Goal: Information Seeking & Learning: Find specific page/section

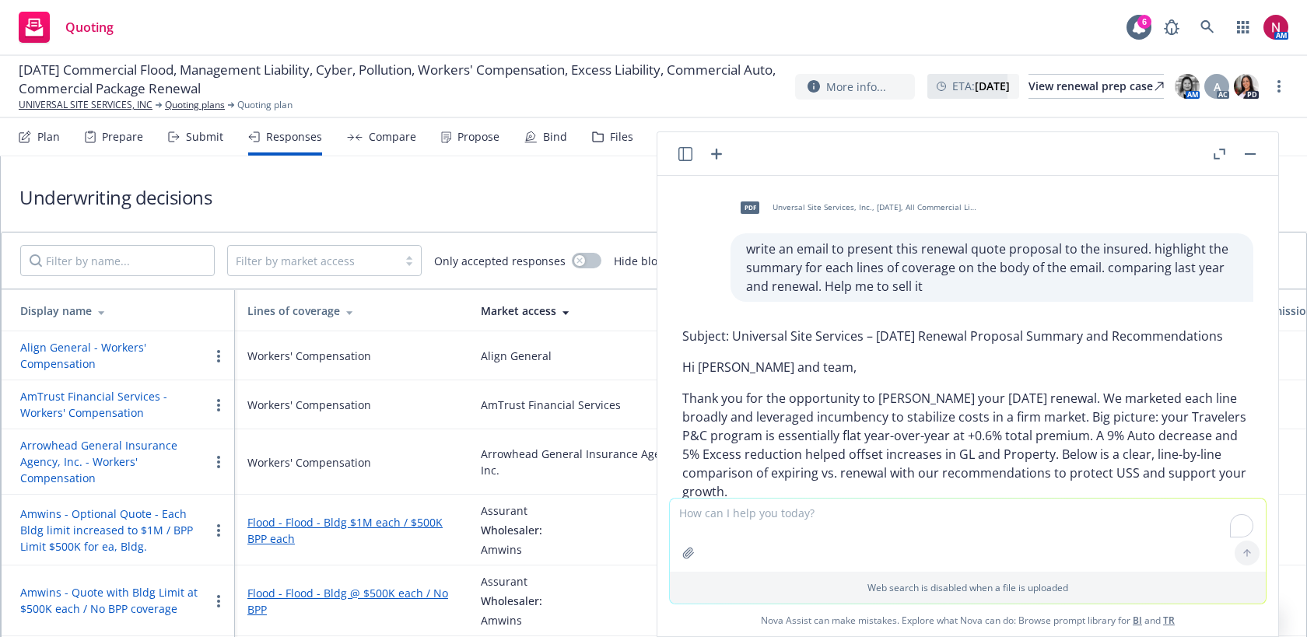
scroll to position [1929, 0]
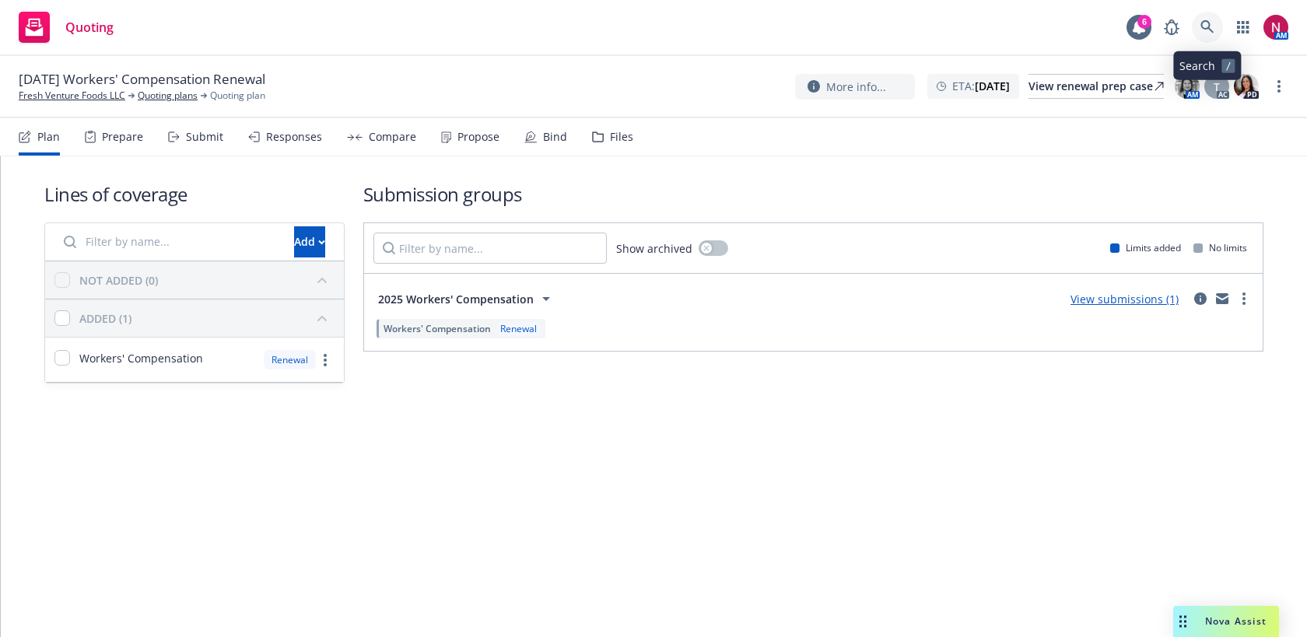
click at [1201, 22] on icon at bounding box center [1207, 27] width 14 height 14
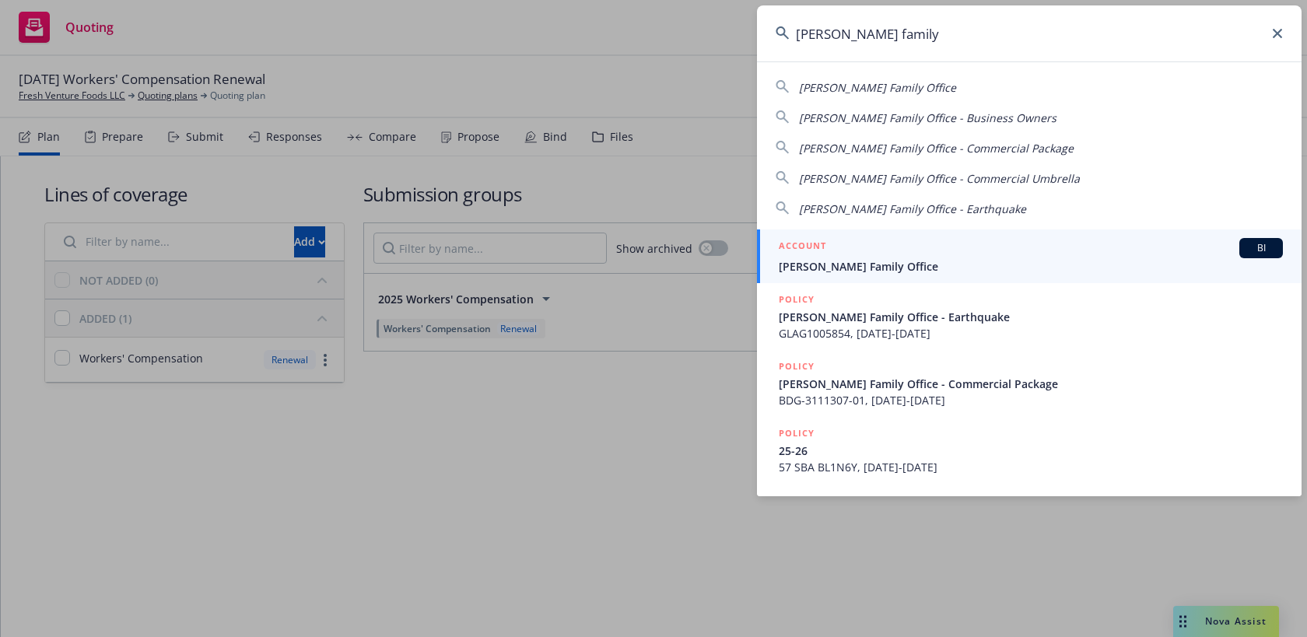
type input "frisbie family"
click at [1016, 259] on span "[PERSON_NAME] Family Office" at bounding box center [1031, 266] width 504 height 16
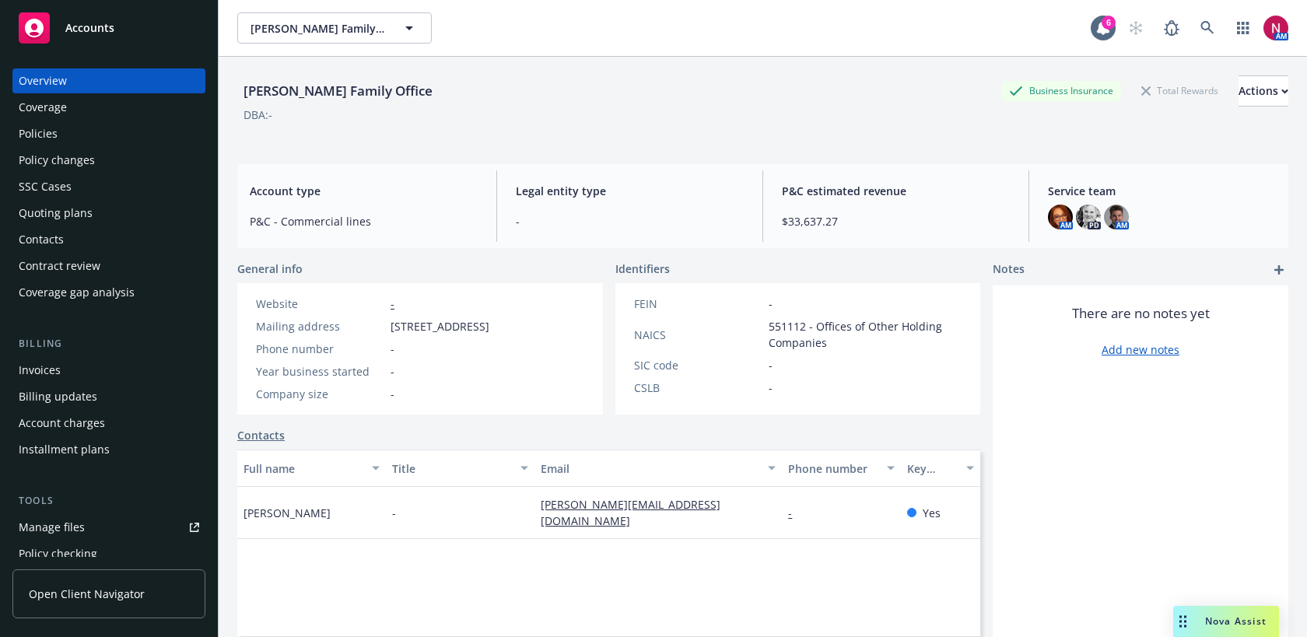
click at [54, 137] on div "Policies" at bounding box center [38, 133] width 39 height 25
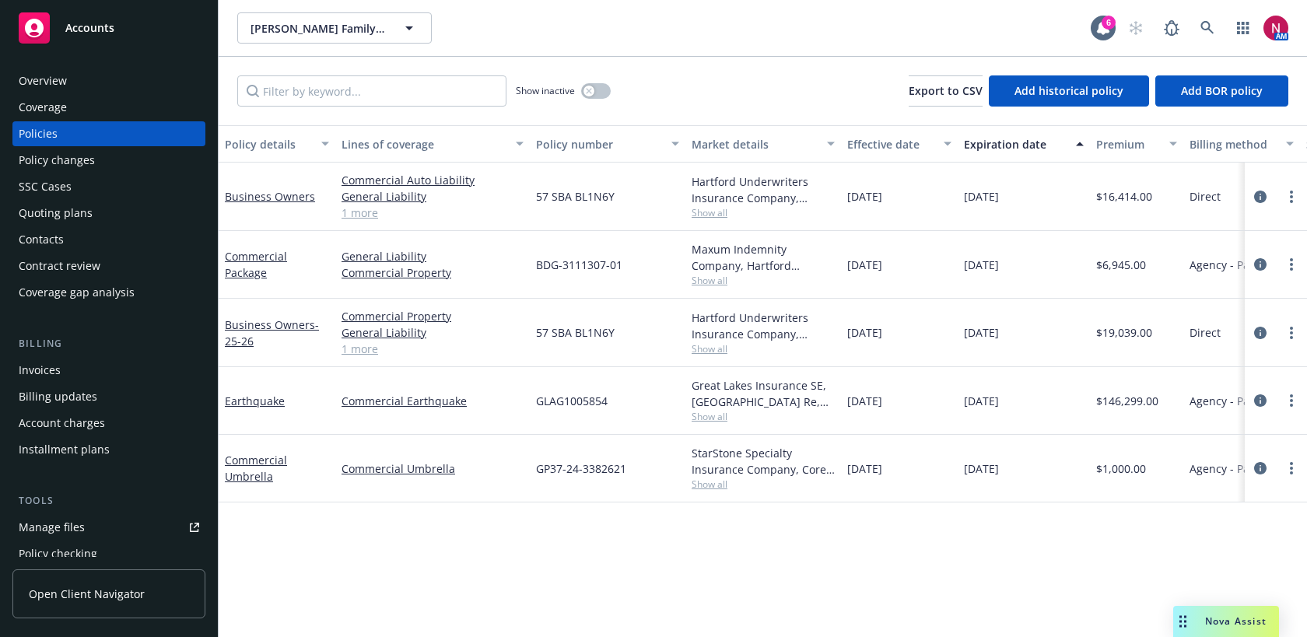
click at [56, 78] on div "Overview" at bounding box center [43, 80] width 48 height 25
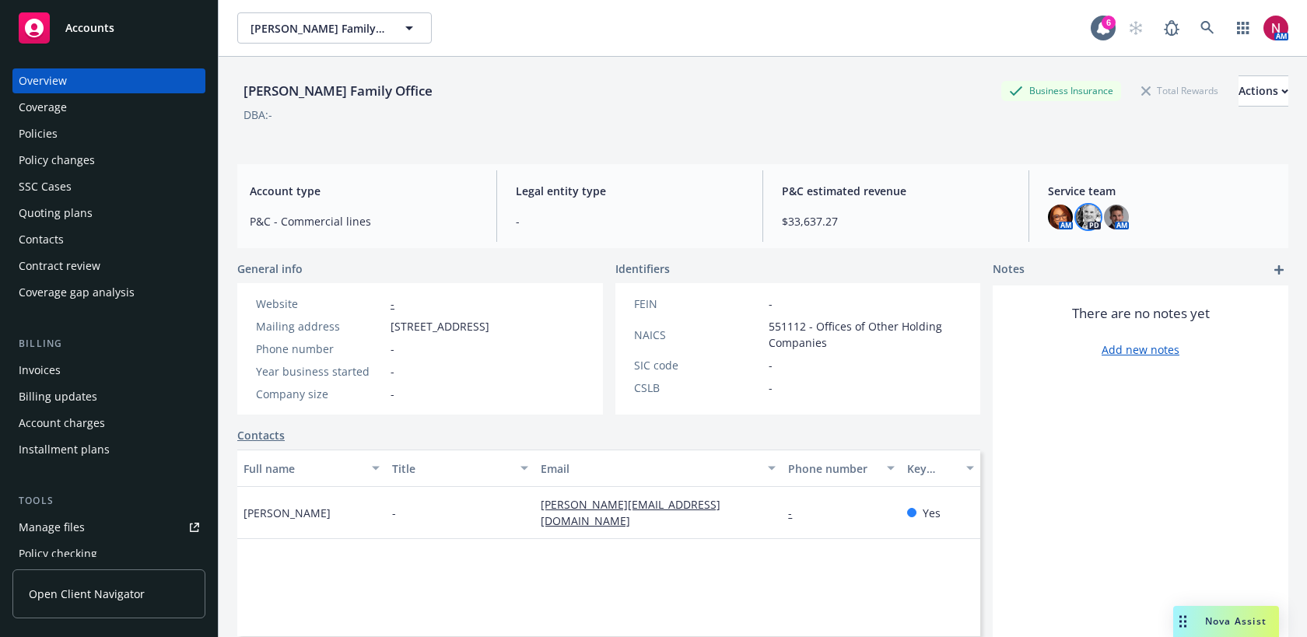
click at [1088, 214] on img at bounding box center [1088, 217] width 25 height 25
click at [429, 125] on div "[PERSON_NAME] Family Office Business Insurance Total Rewards Actions DBA: -" at bounding box center [762, 107] width 1051 height 64
click at [46, 138] on div "Policies" at bounding box center [38, 133] width 39 height 25
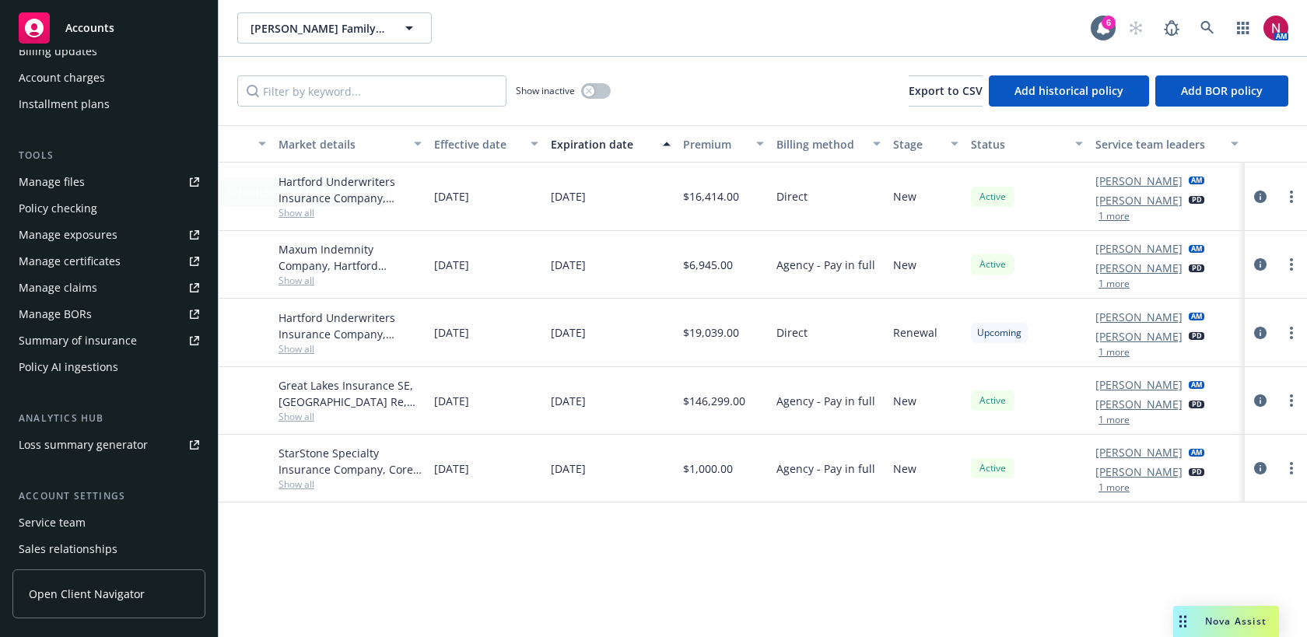
scroll to position [407, 0]
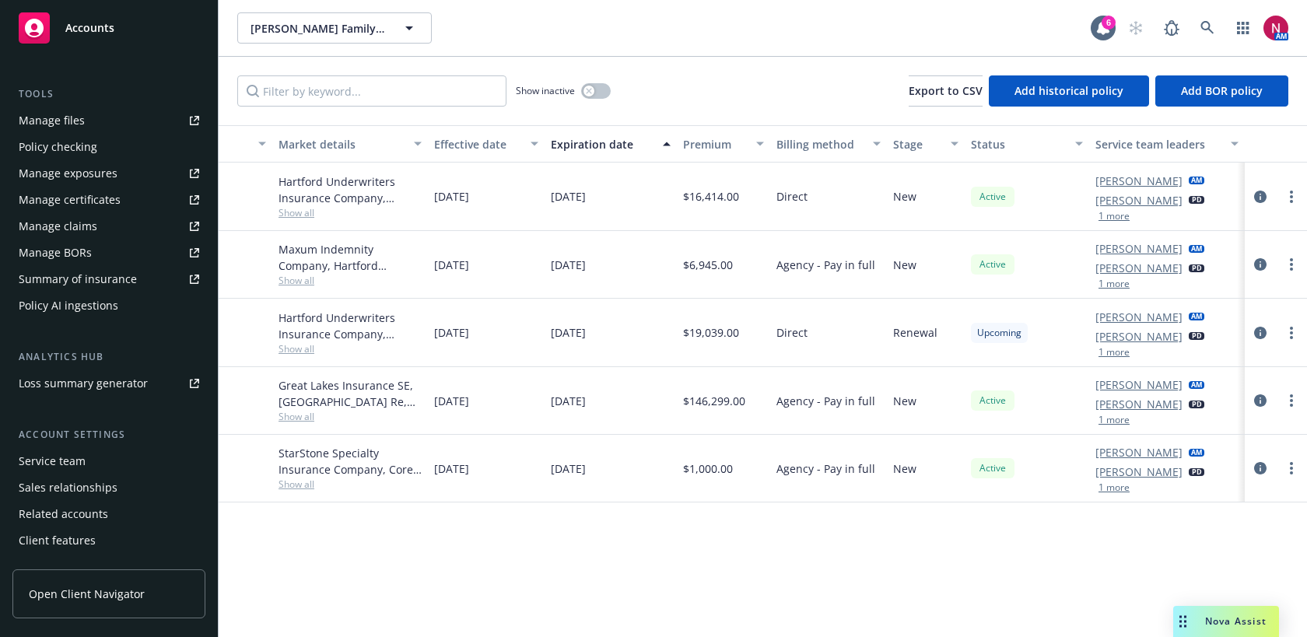
click at [93, 467] on div "Service team" at bounding box center [109, 461] width 180 height 25
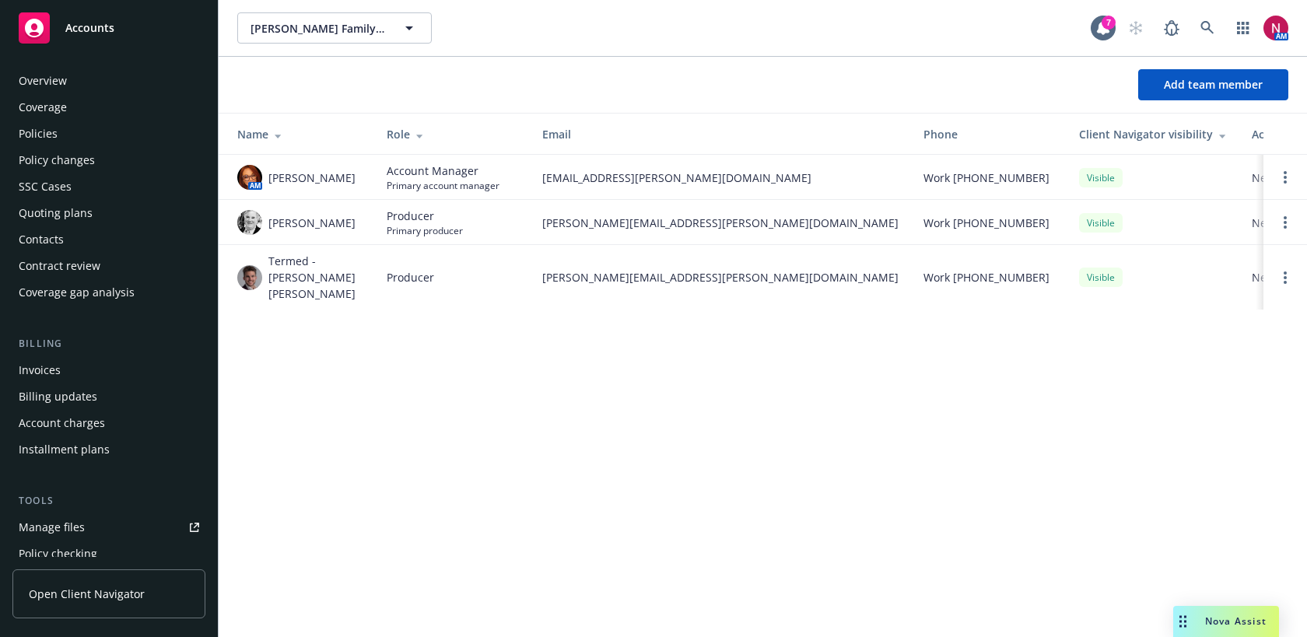
click at [55, 83] on div "Overview" at bounding box center [43, 80] width 48 height 25
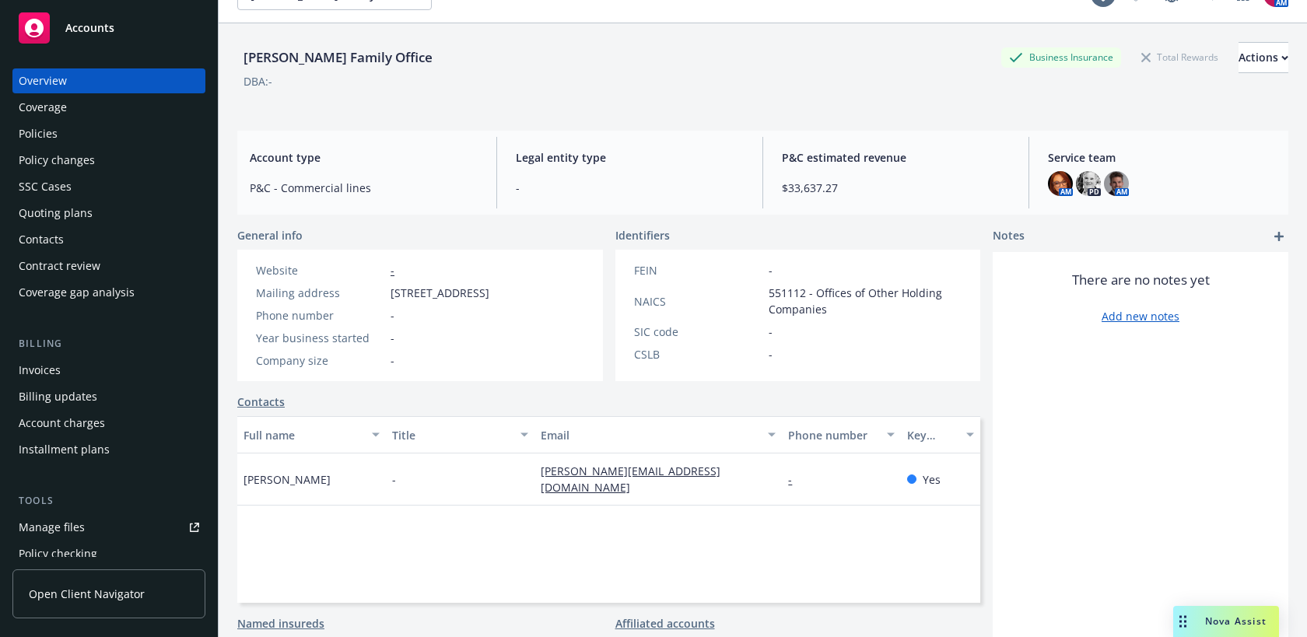
scroll to position [32, 0]
click at [113, 129] on div "Policies" at bounding box center [109, 133] width 180 height 25
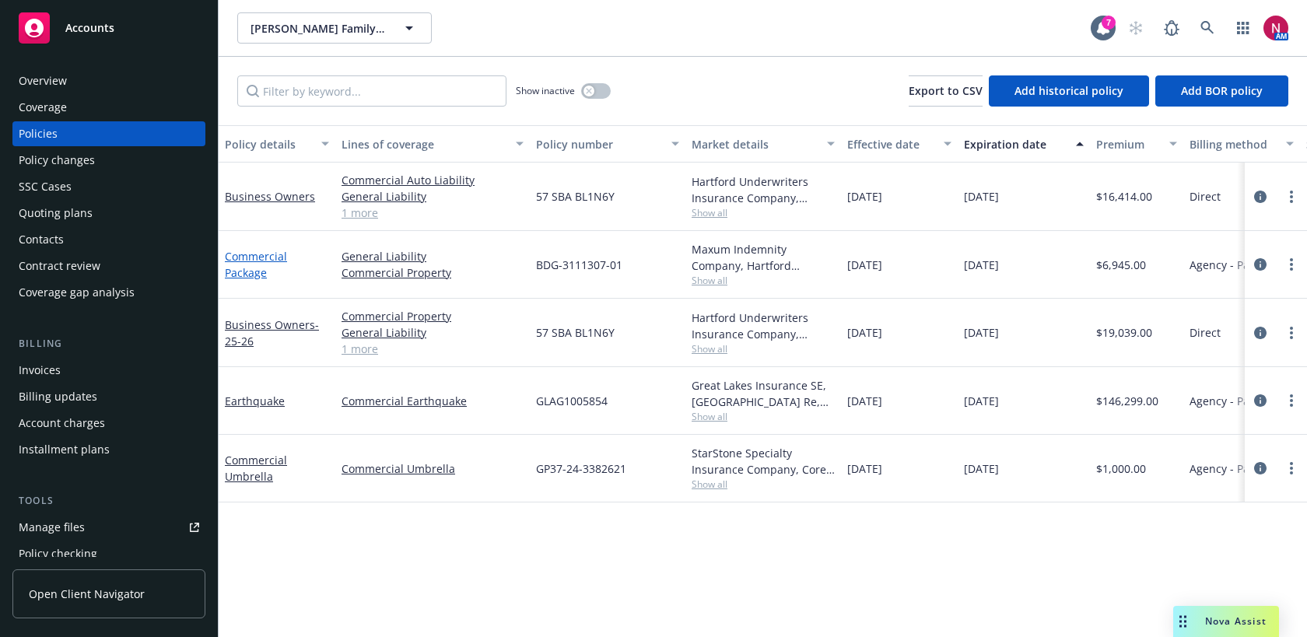
click at [258, 258] on link "Commercial Package" at bounding box center [256, 264] width 62 height 31
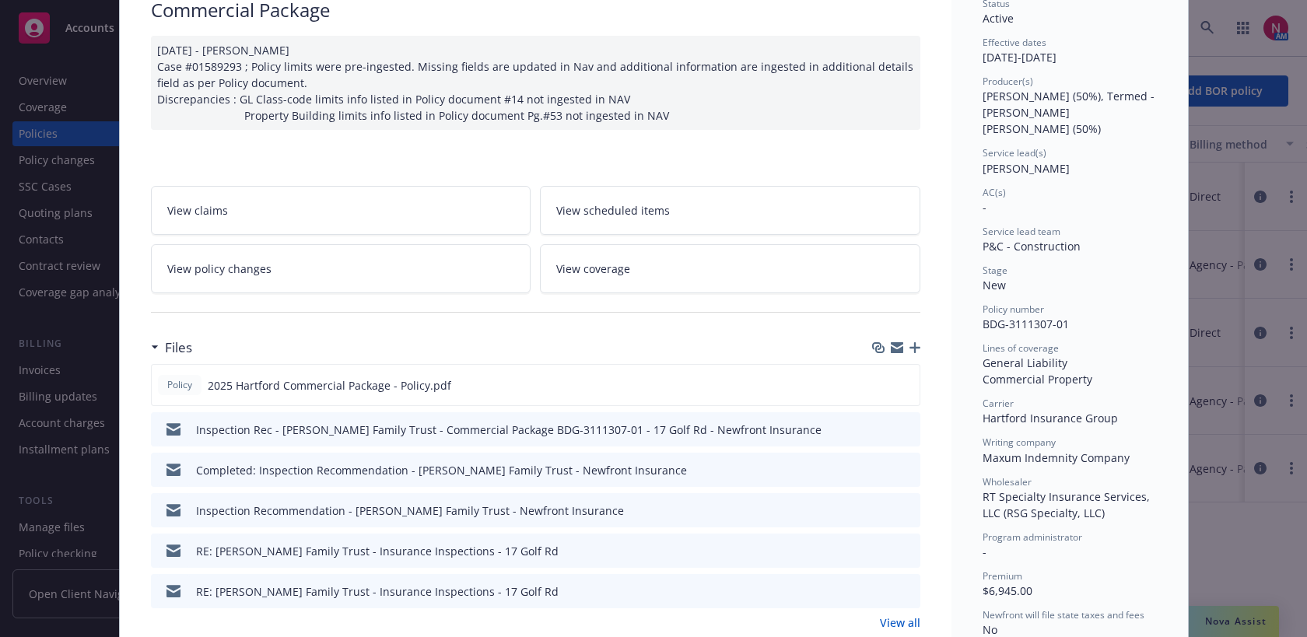
scroll to position [242, 0]
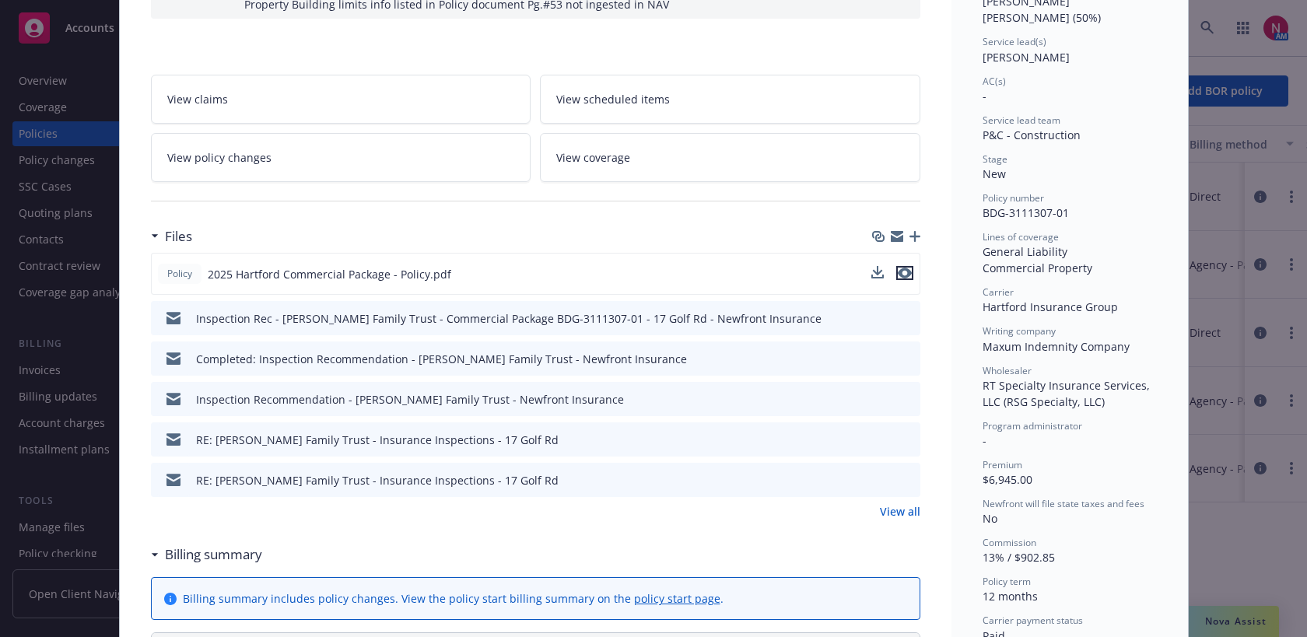
click at [900, 271] on icon "preview file" at bounding box center [905, 273] width 14 height 11
